Goal: Ask a question

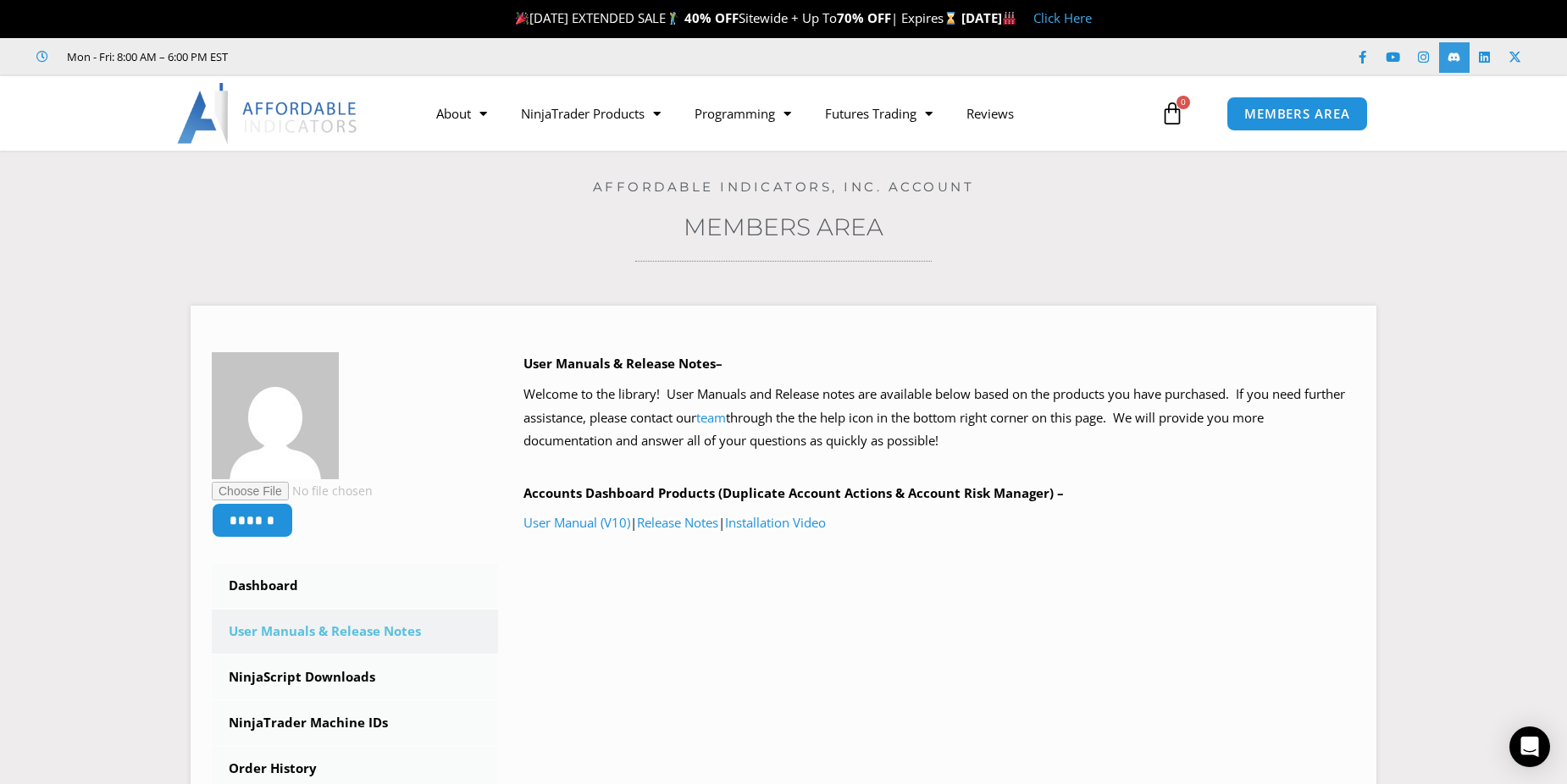
click at [1456, 58] on icon at bounding box center [1454, 57] width 12 height 12
drag, startPoint x: 1531, startPoint y: 740, endPoint x: 1279, endPoint y: 723, distance: 252.6
click at [1531, 741] on icon "Open Intercom Messenger" at bounding box center [1531, 747] width 18 height 20
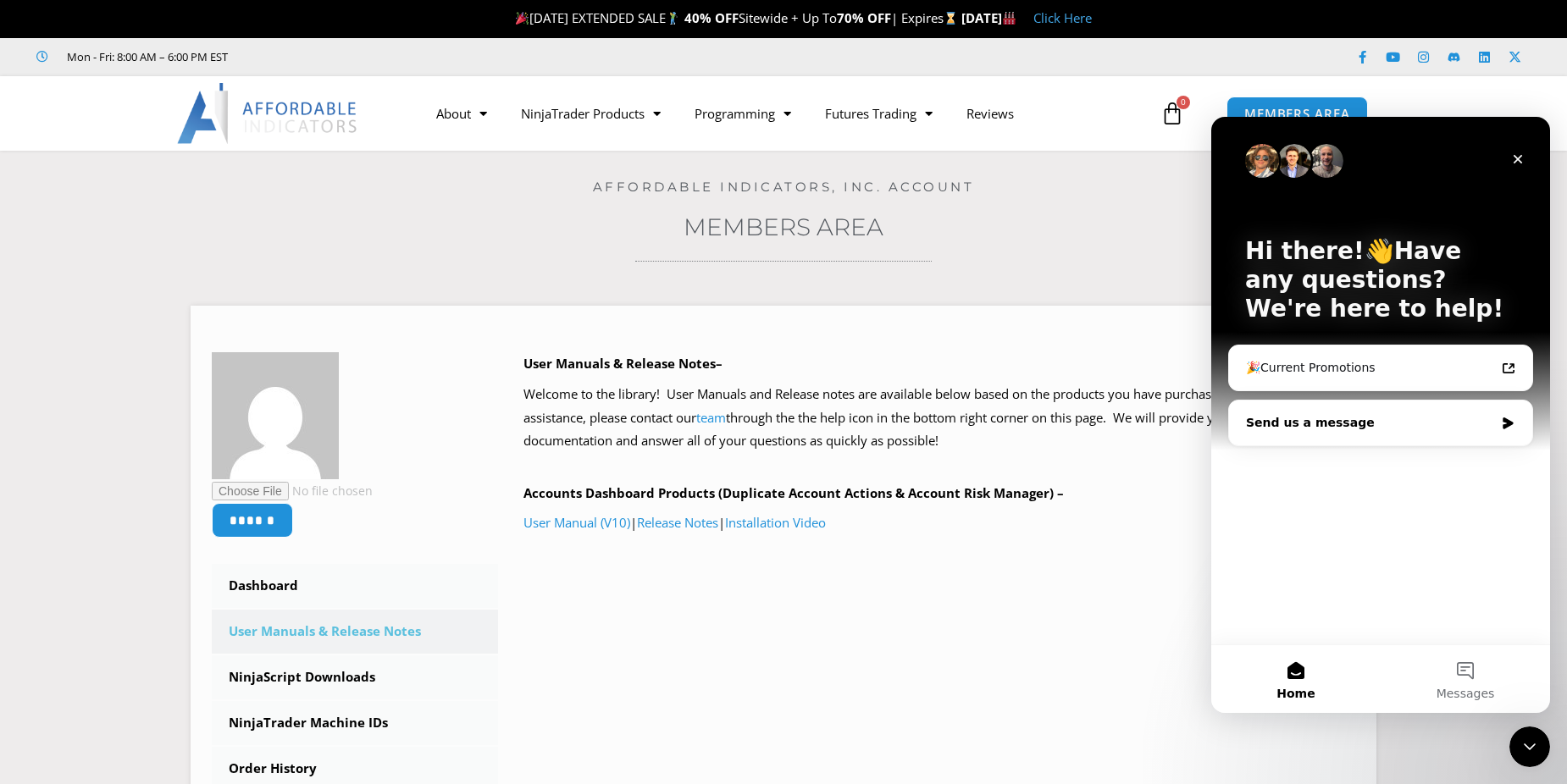
click at [1296, 420] on div "Send us a message" at bounding box center [1370, 423] width 248 height 18
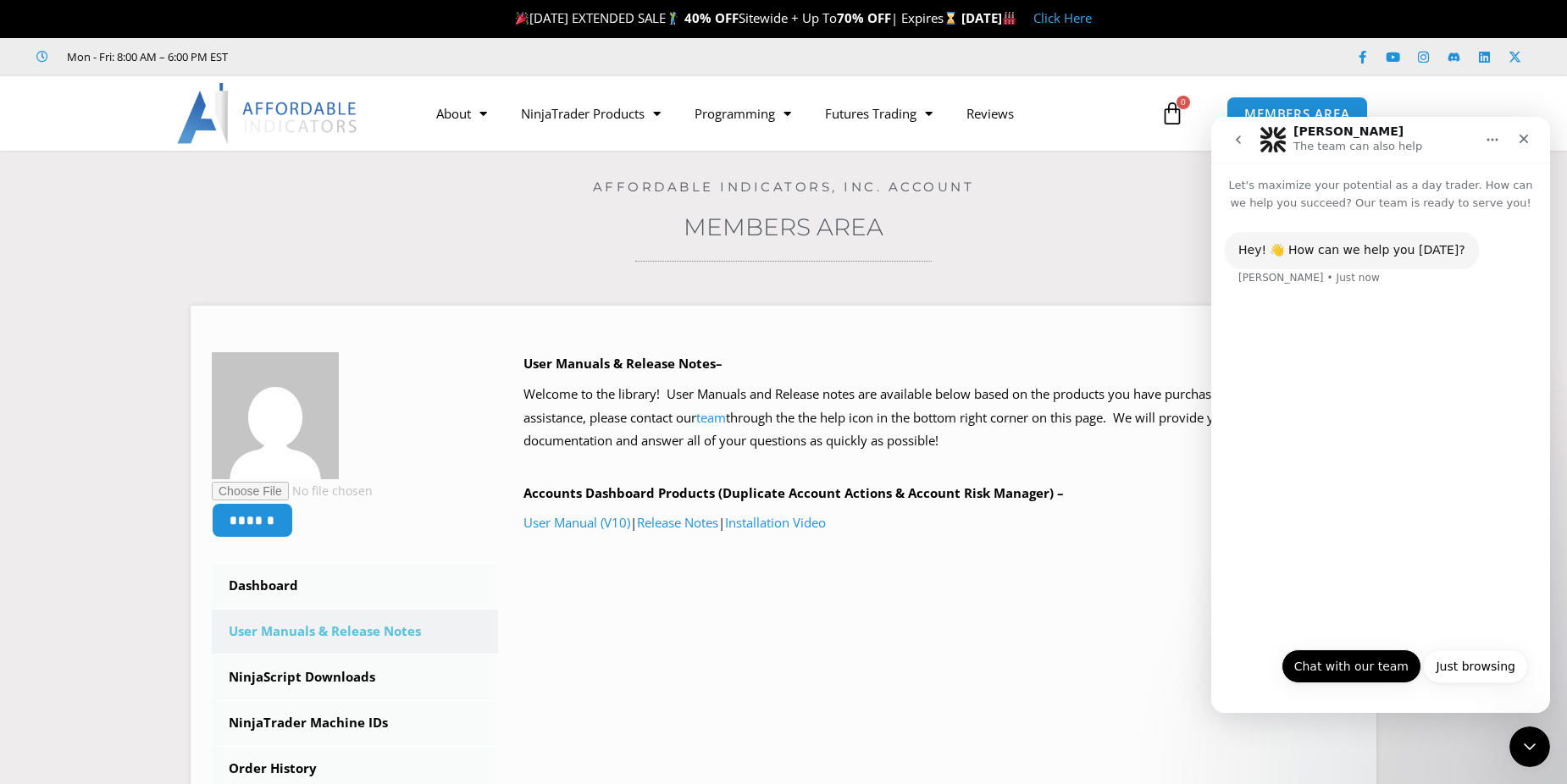
click at [1355, 673] on button "Chat with our team" at bounding box center [1351, 666] width 139 height 34
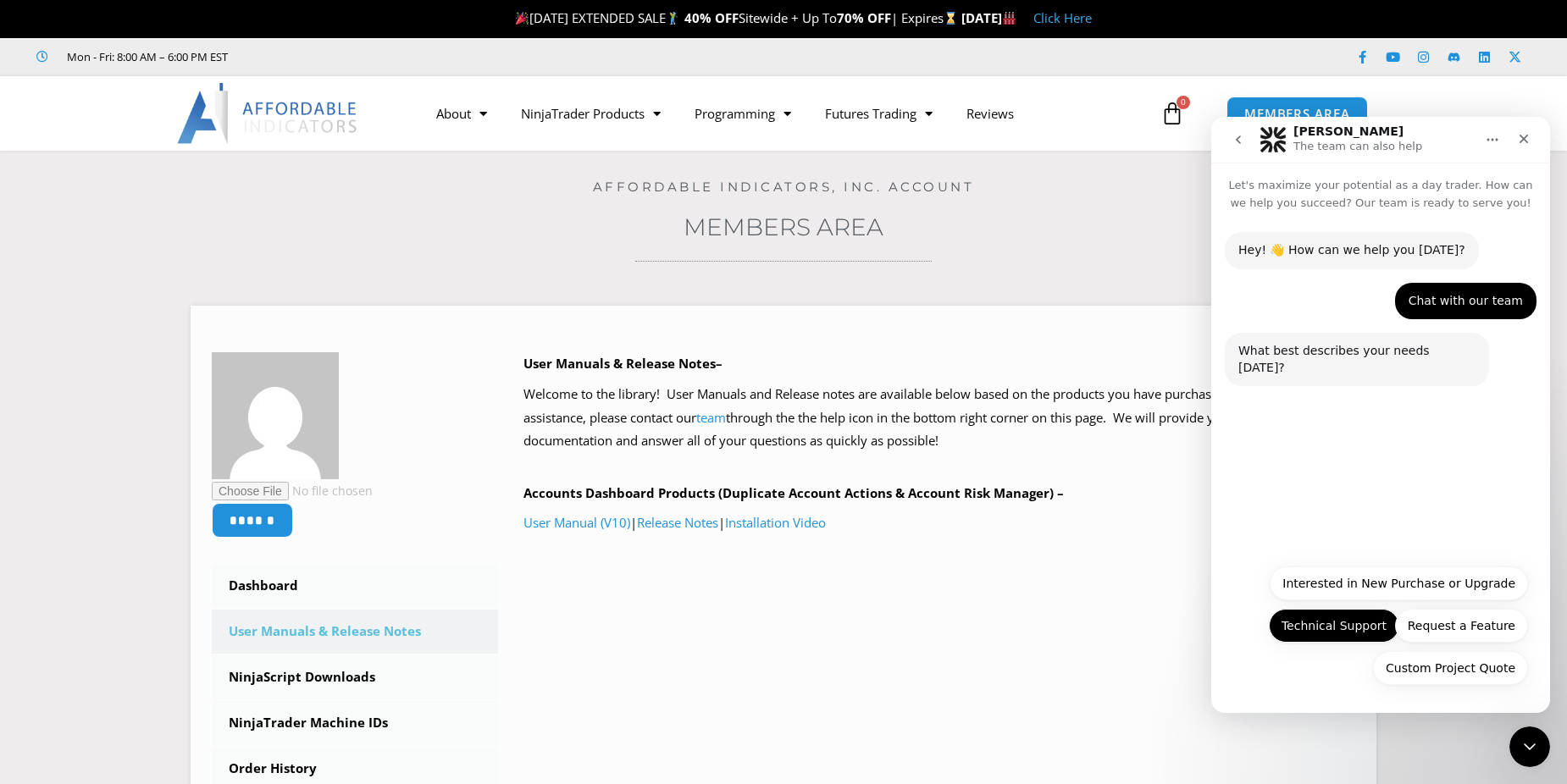
click at [1316, 629] on button "Technical Support" at bounding box center [1333, 626] width 131 height 34
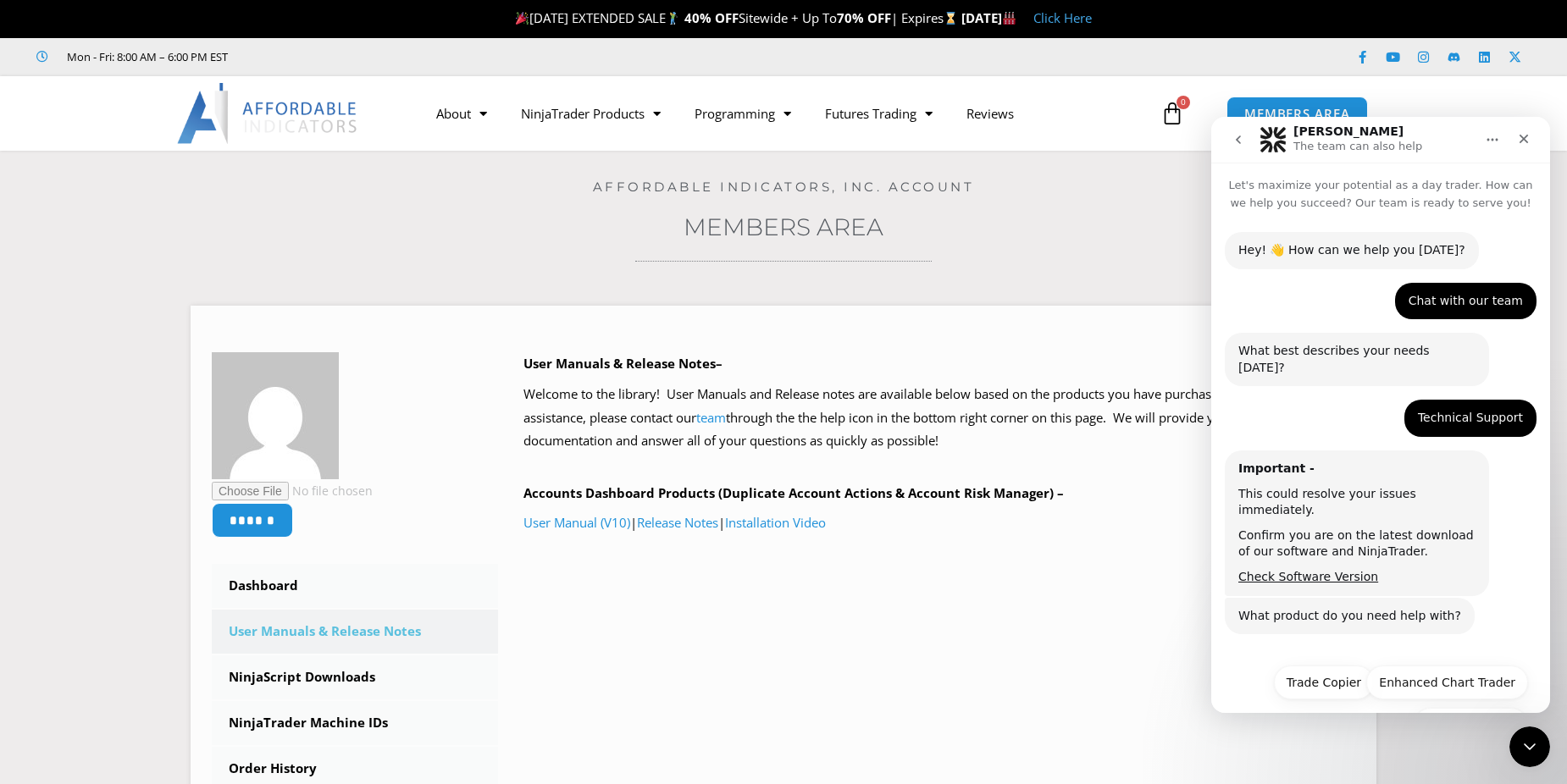
scroll to position [24, 0]
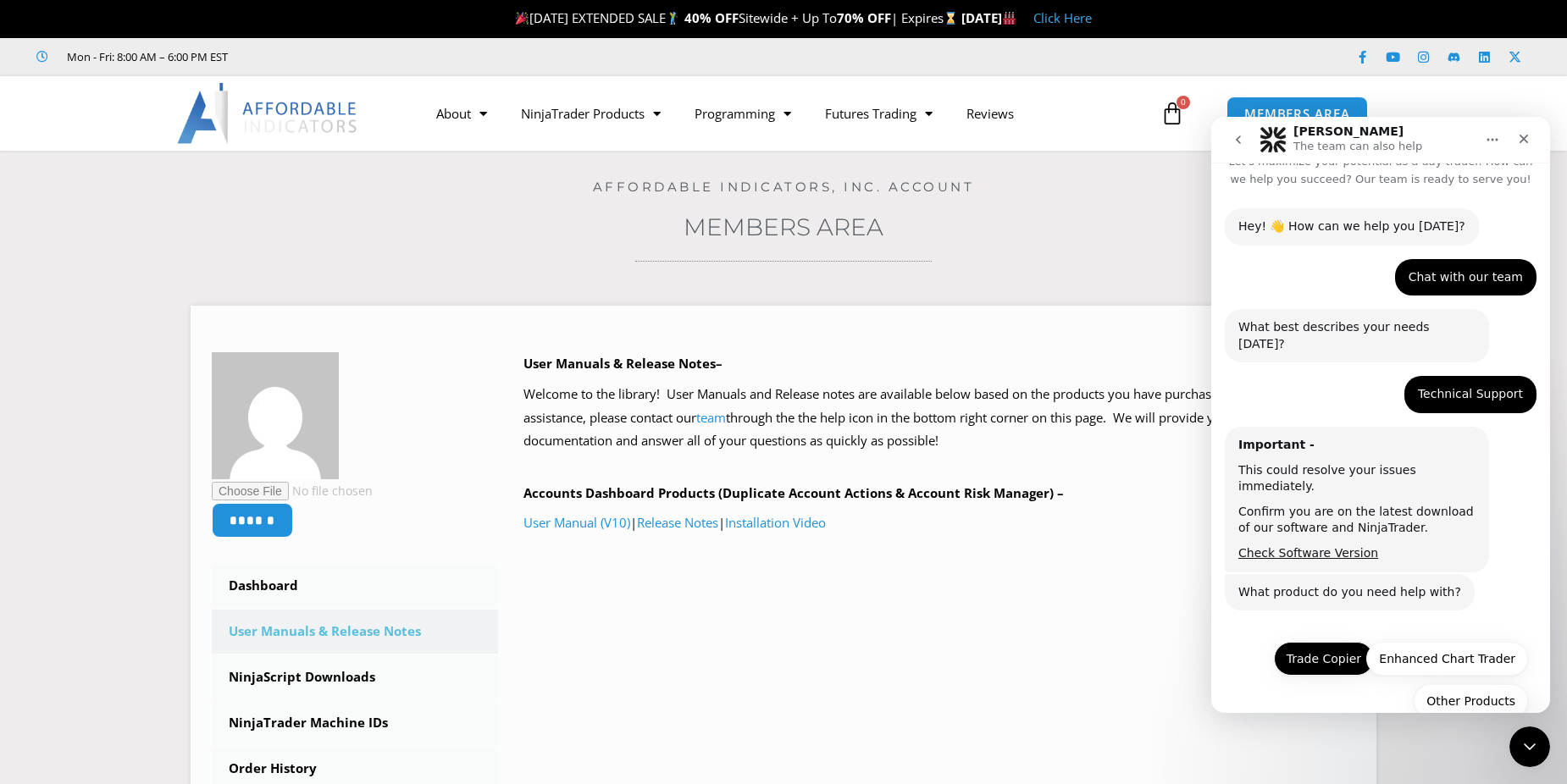
click at [1323, 642] on button "Trade Copier" at bounding box center [1324, 659] width 100 height 34
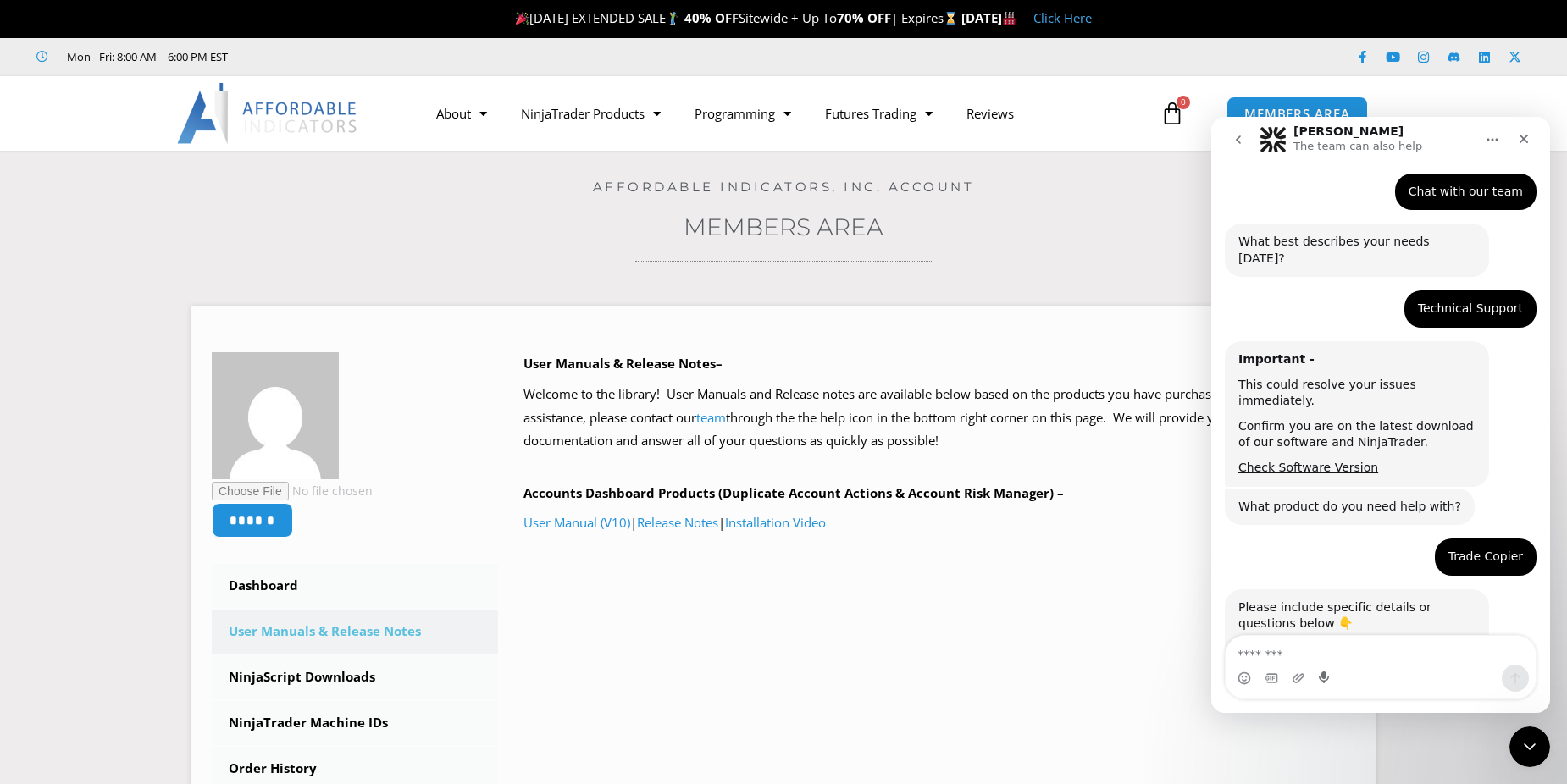
scroll to position [169, 0]
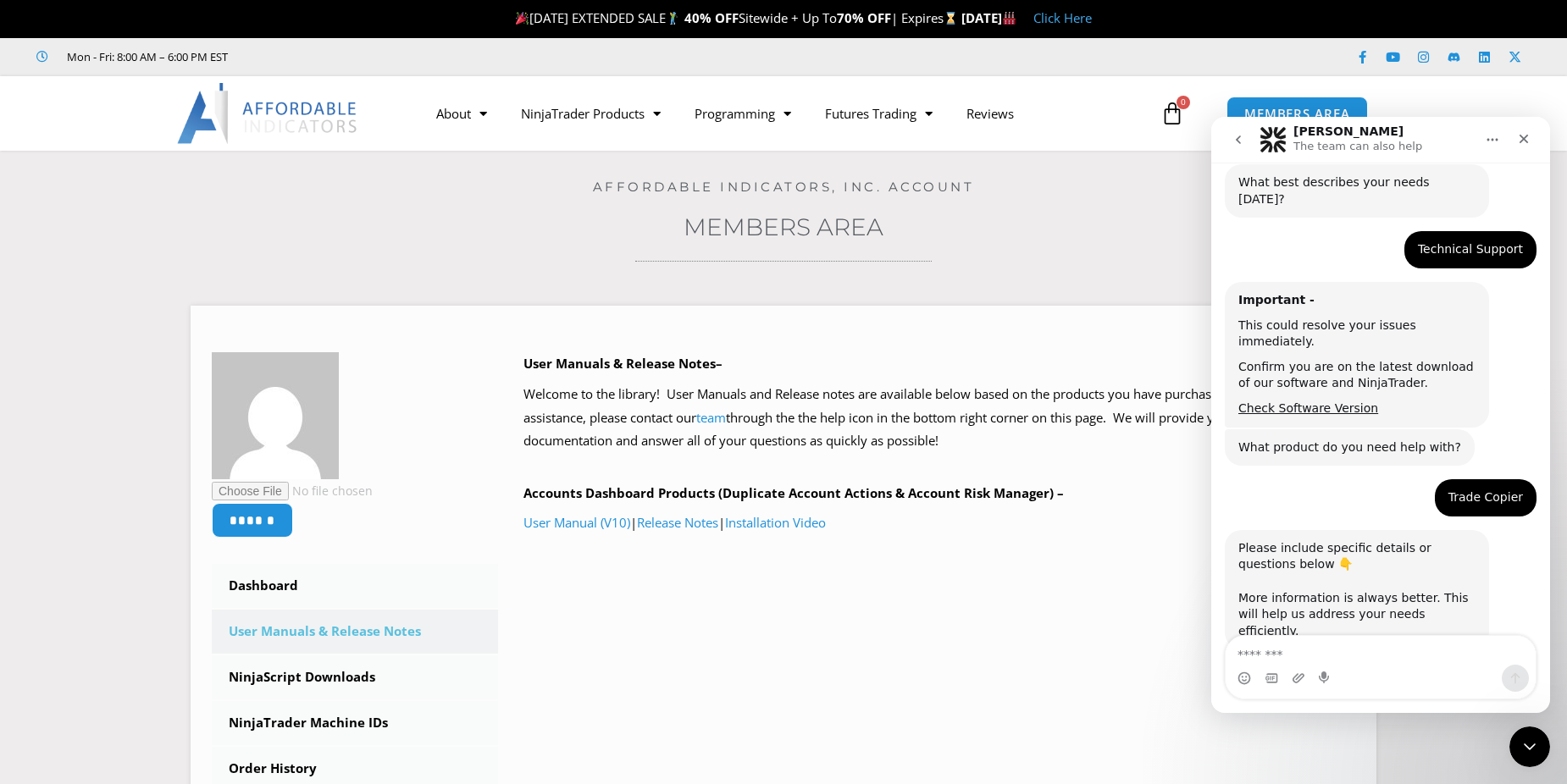
click at [1263, 655] on textarea "Message…" at bounding box center [1380, 650] width 310 height 28
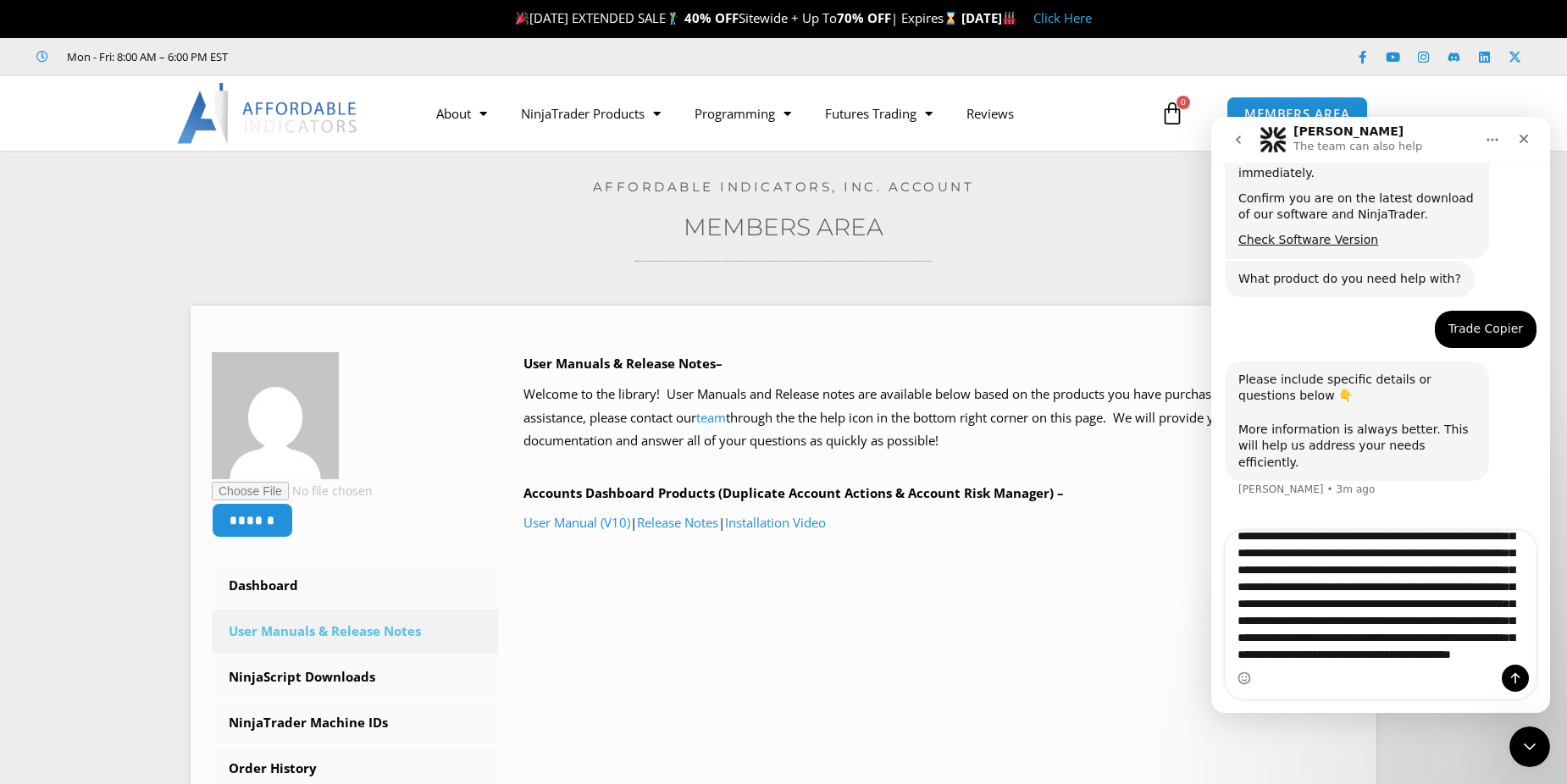
scroll to position [234, 0]
drag, startPoint x: 1459, startPoint y: 570, endPoint x: 1364, endPoint y: 615, distance: 105.1
click at [1364, 615] on textarea "Message…" at bounding box center [1380, 598] width 310 height 134
type textarea "**********"
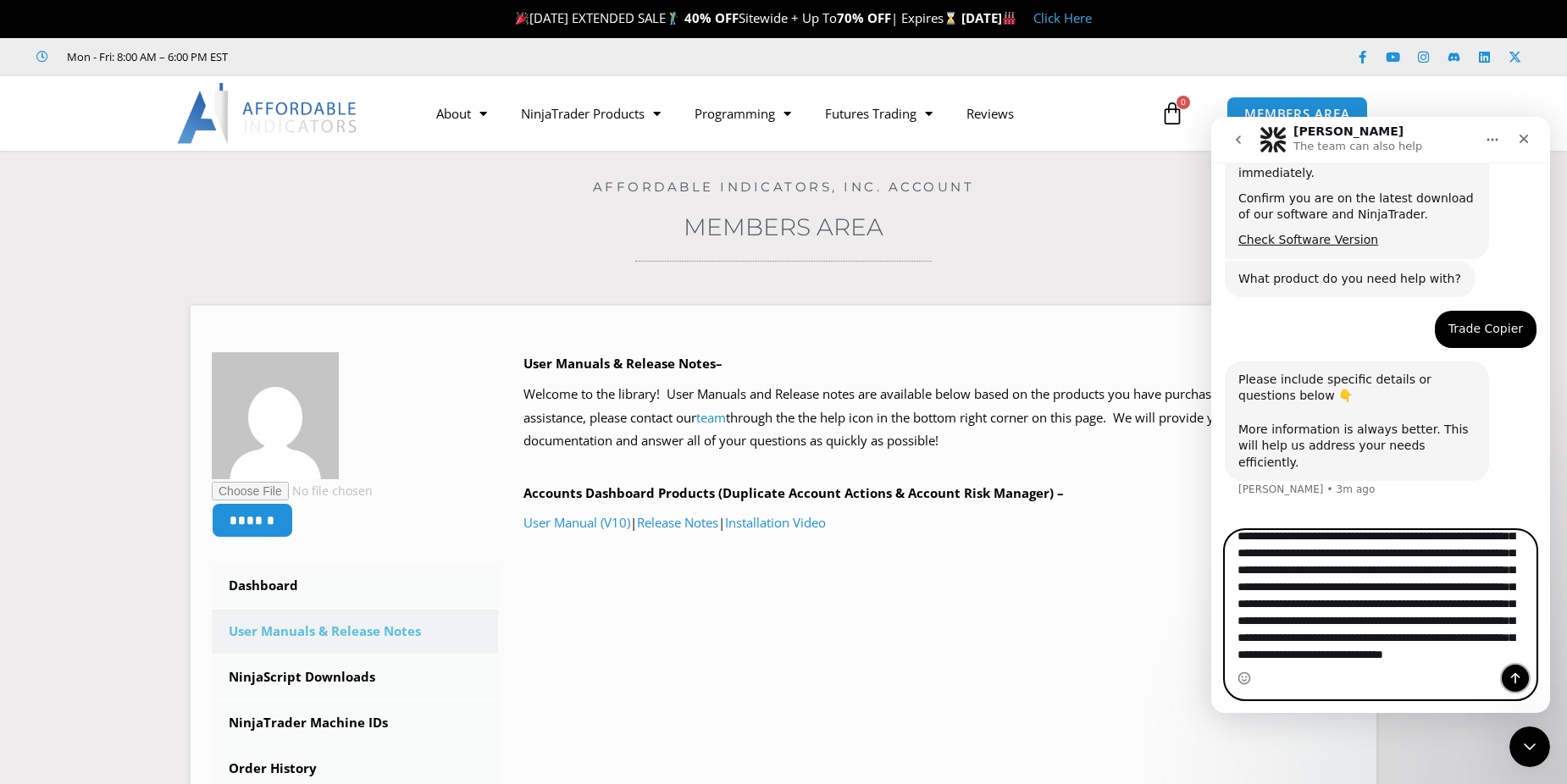
drag, startPoint x: 1514, startPoint y: 678, endPoint x: 2665, endPoint y: 868, distance: 1166.6
click at [1514, 678] on icon "Send a message…" at bounding box center [1515, 677] width 13 height 13
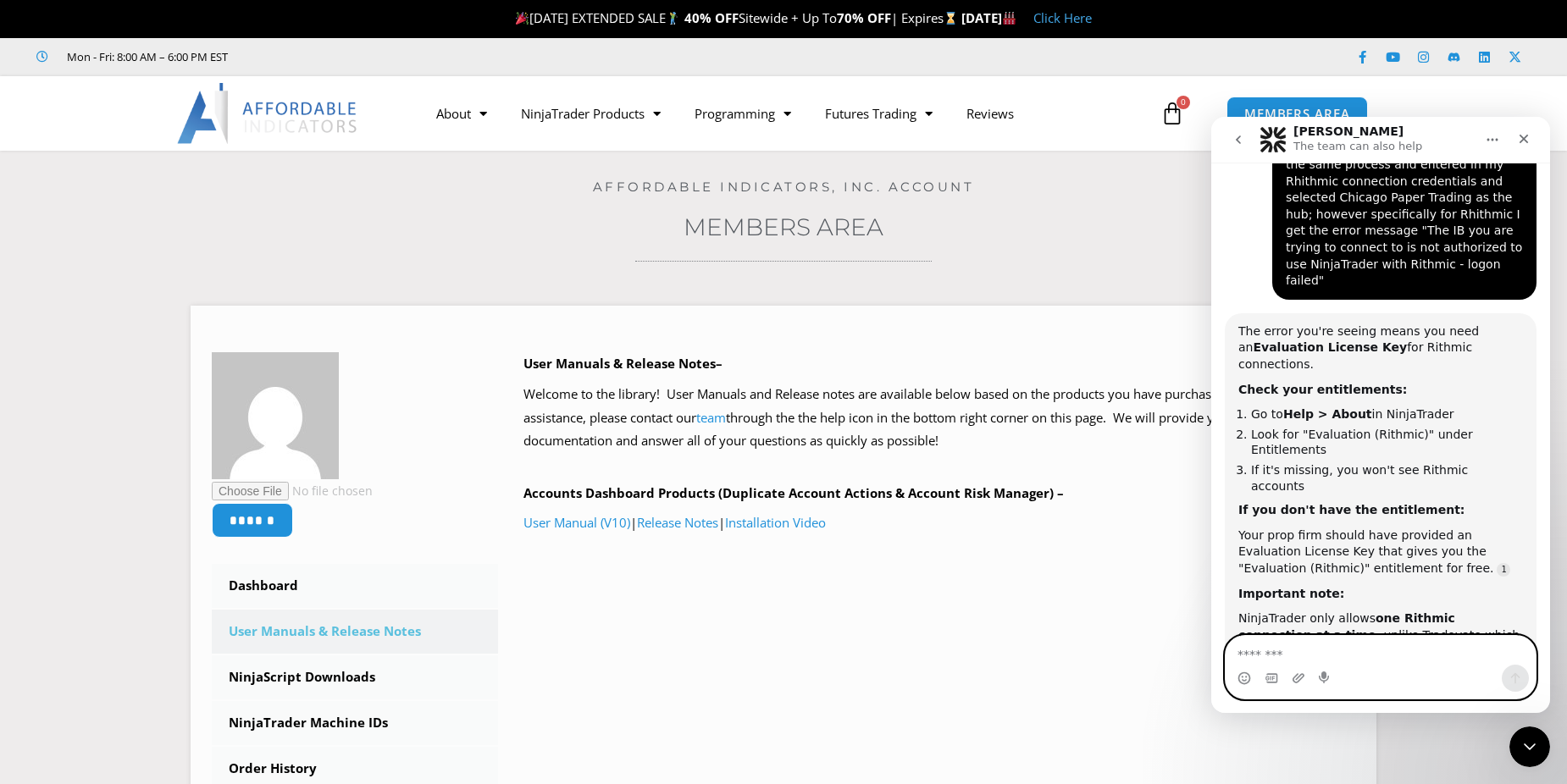
scroll to position [940, 0]
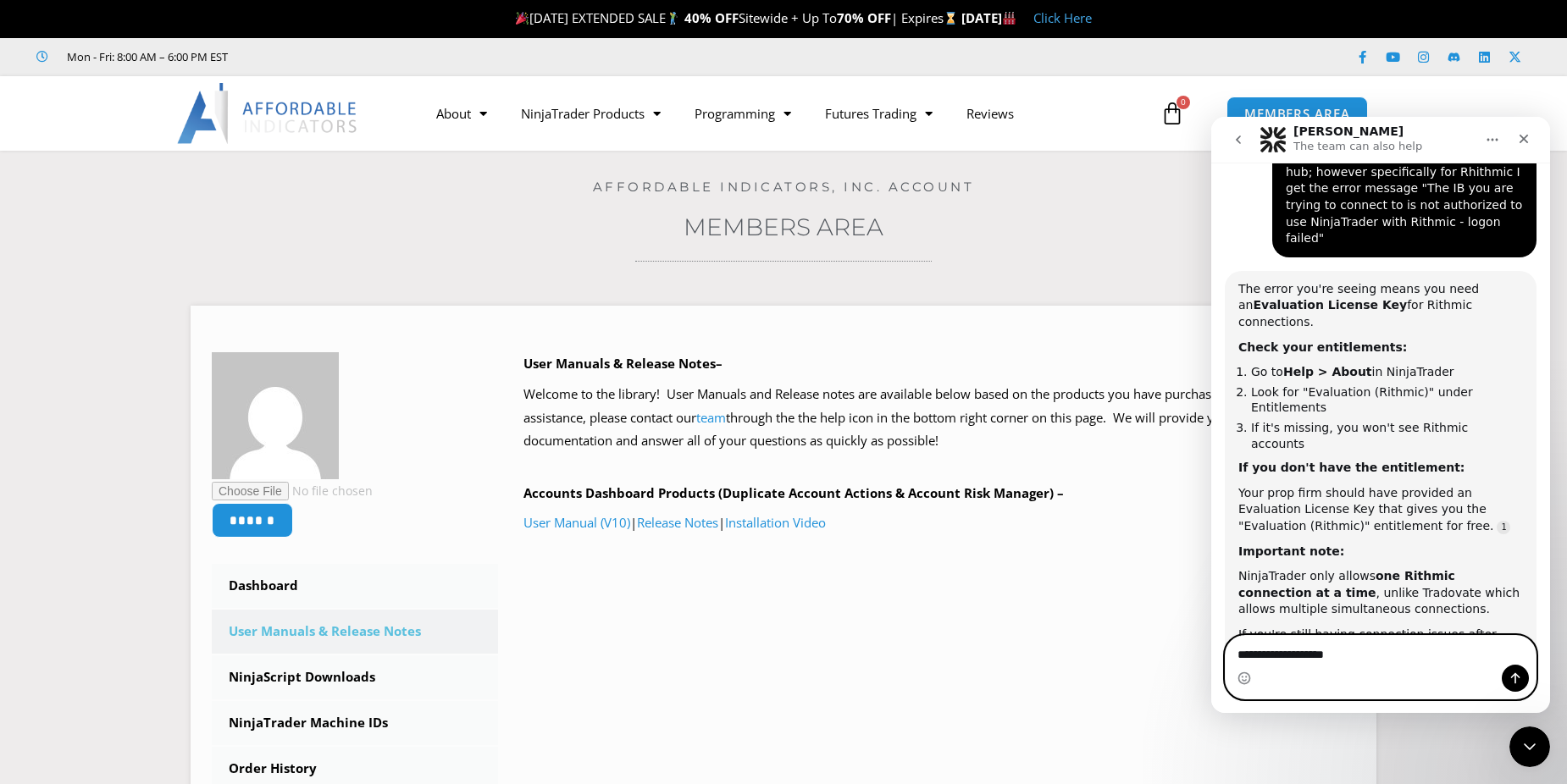
type textarea "**********"
click at [1308, 627] on div "If you're still having connection issues after checking your entitlements, cont…" at bounding box center [1380, 677] width 284 height 100
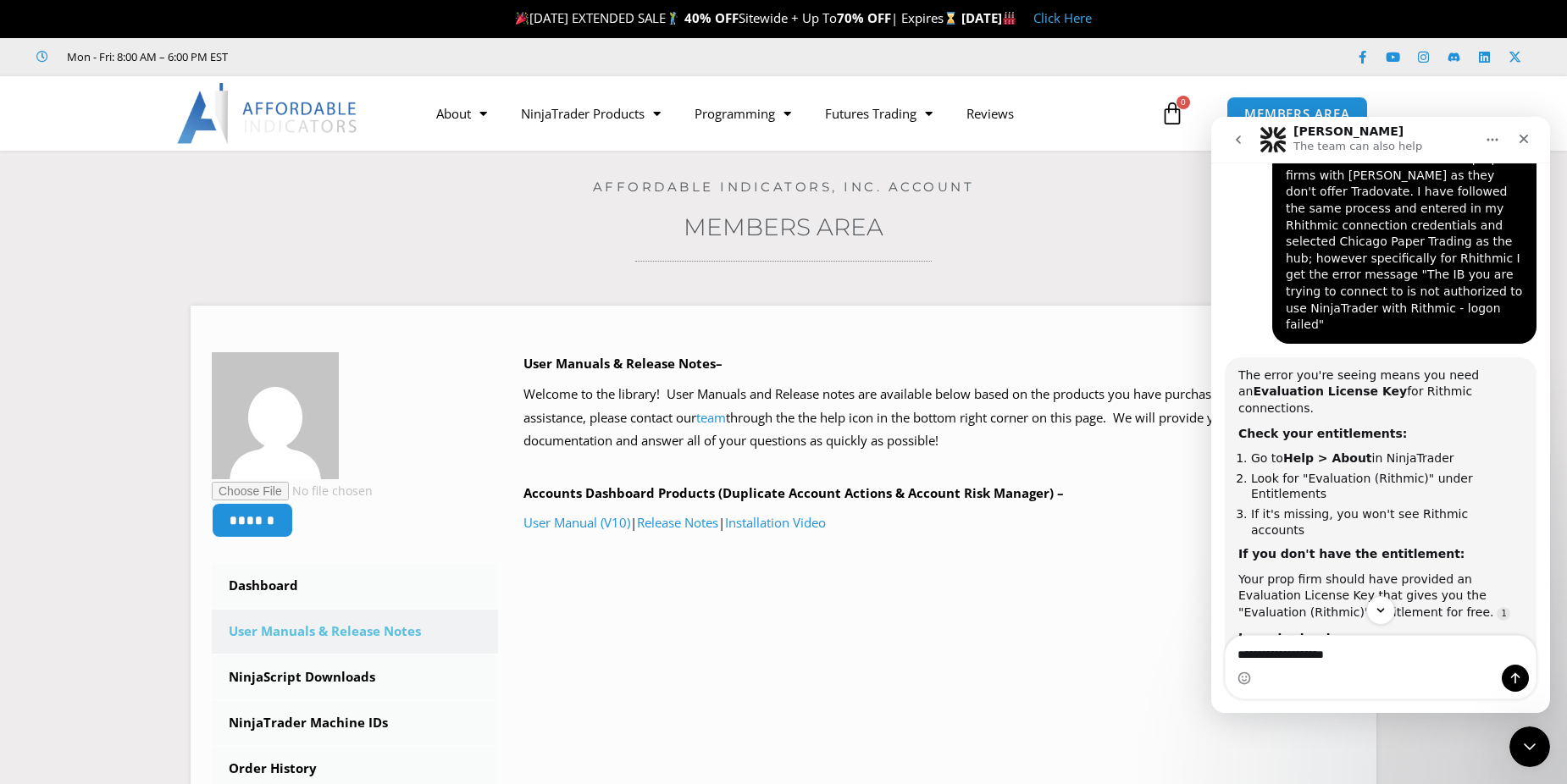
scroll to position [856, 0]
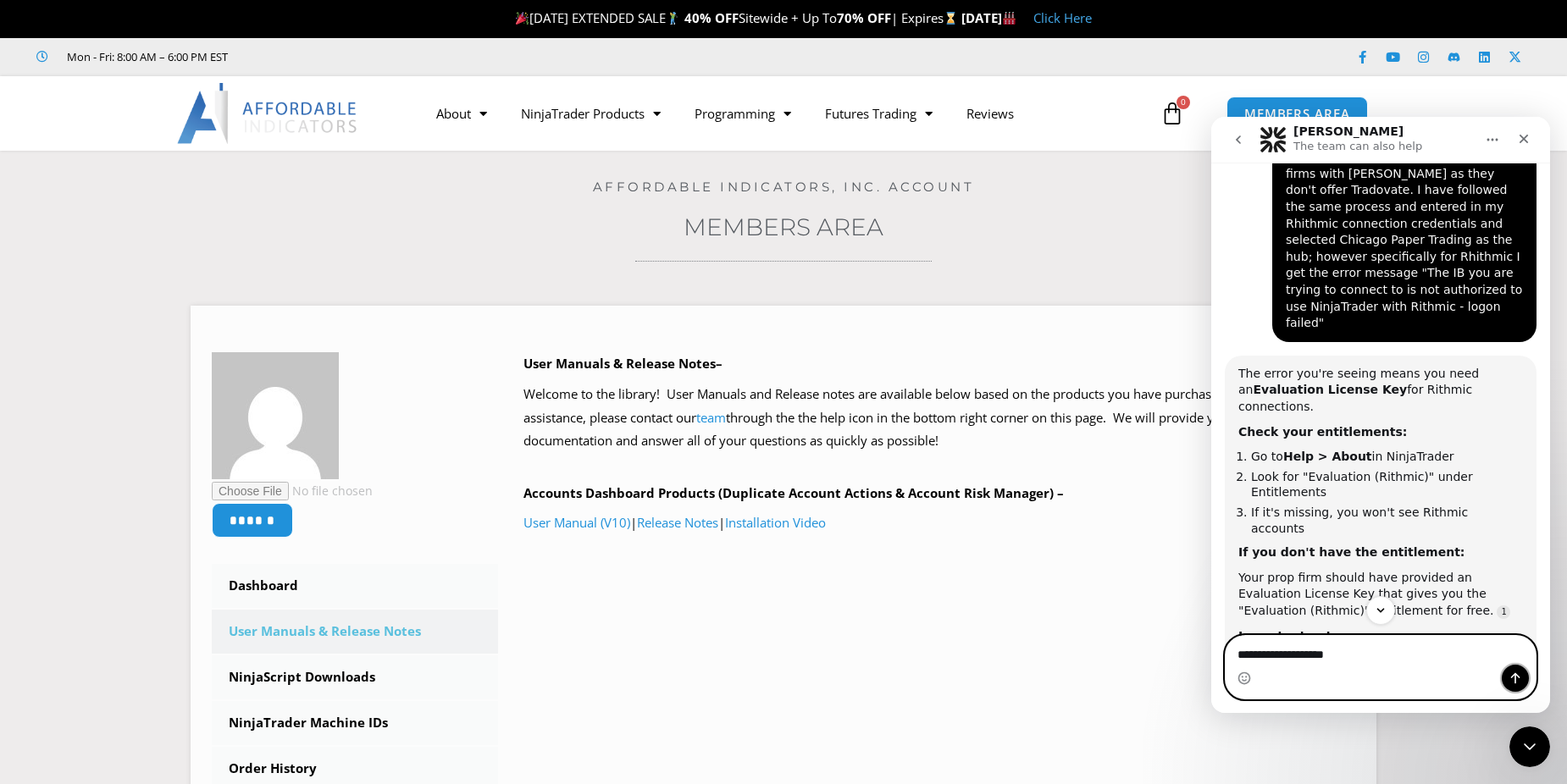
drag, startPoint x: 1519, startPoint y: 677, endPoint x: 1432, endPoint y: 661, distance: 88.5
click at [1517, 677] on icon "Send a message…" at bounding box center [1515, 677] width 13 height 13
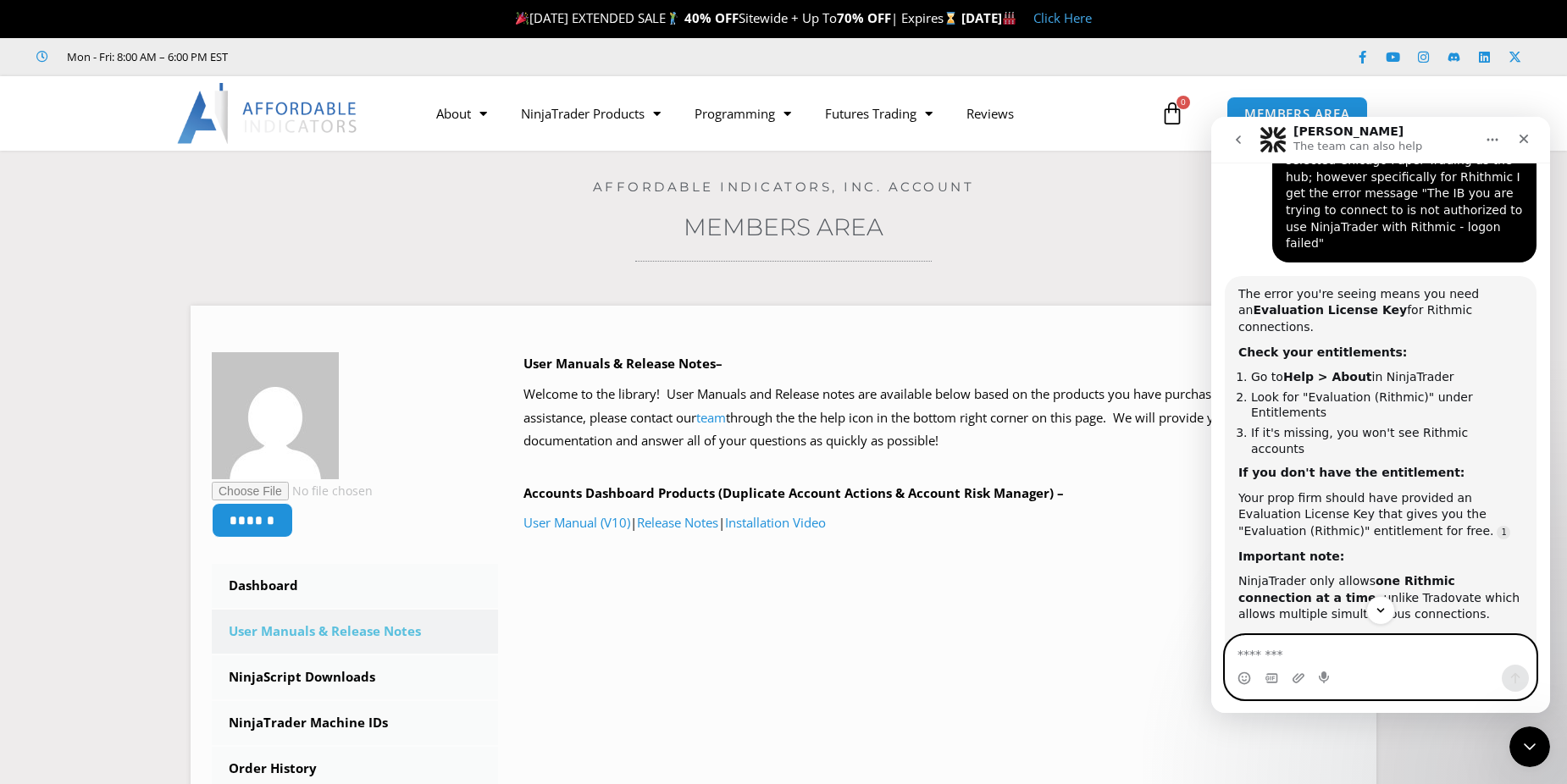
scroll to position [907, 0]
